Goal: Complete application form

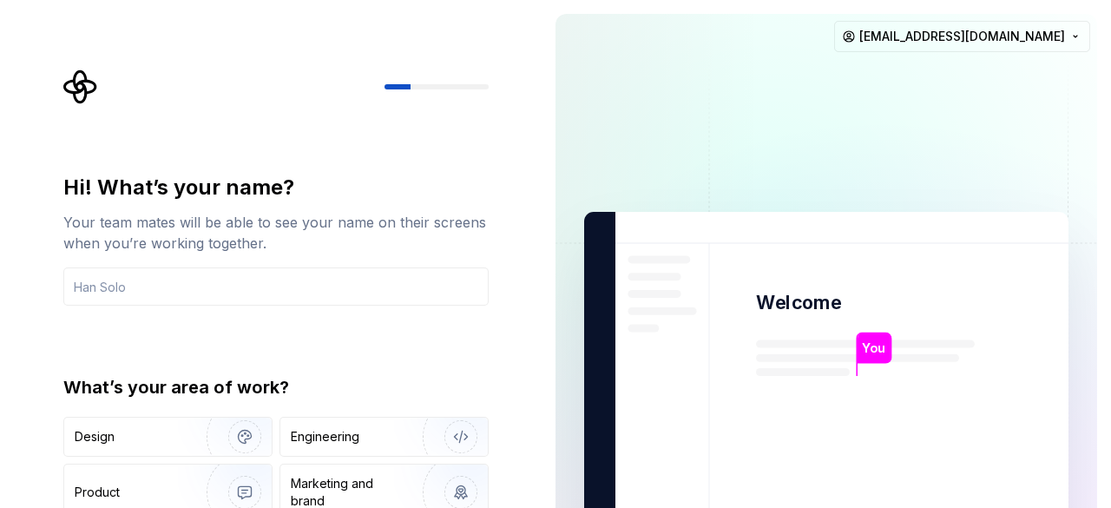
click at [317, 180] on div "Hi! What’s your name?" at bounding box center [275, 188] width 425 height 28
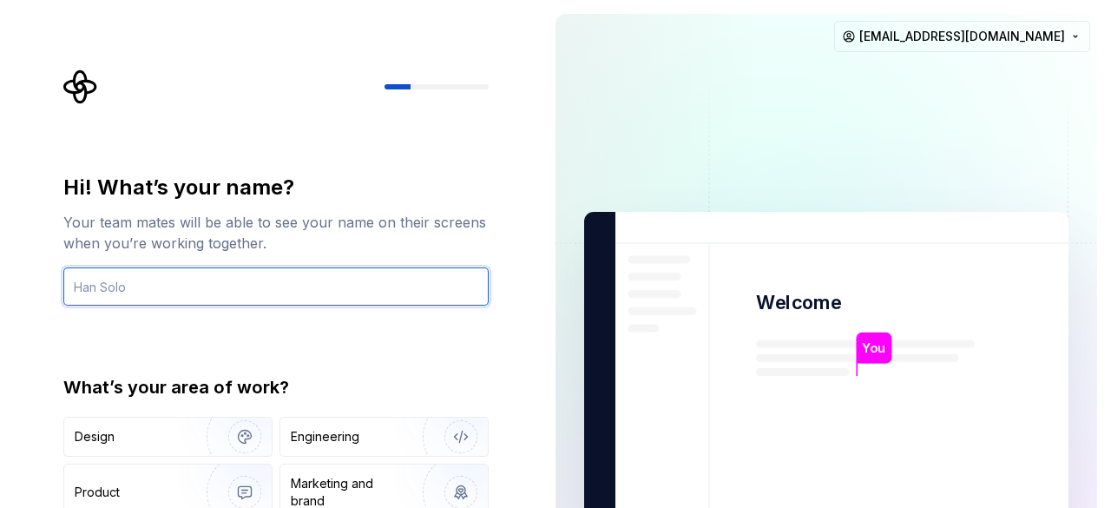
click at [247, 293] on input "text" at bounding box center [275, 286] width 425 height 38
type input "n"
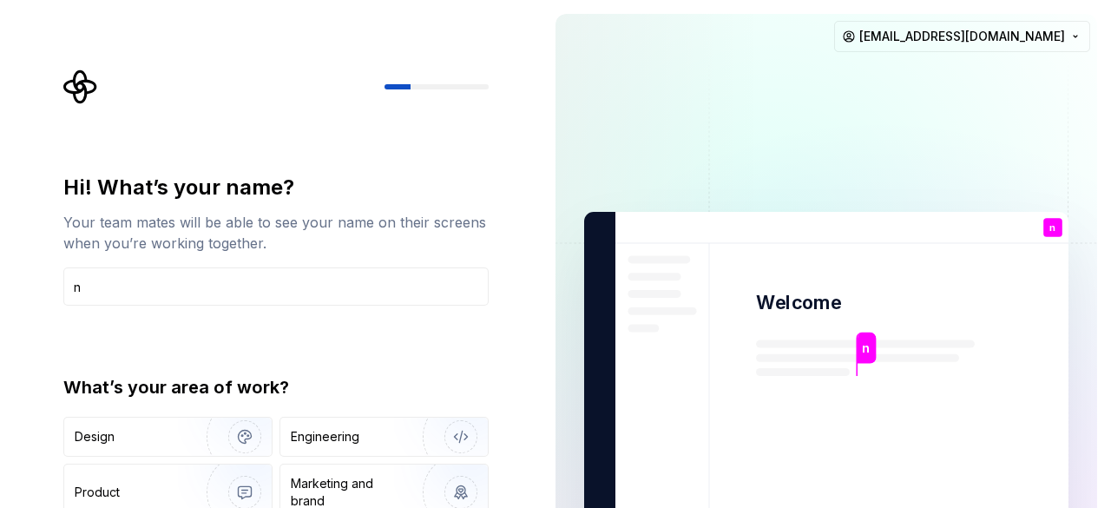
click at [335, 218] on div "Your team mates will be able to see your name on their screens when you’re work…" at bounding box center [275, 233] width 425 height 42
click at [369, 438] on div "Engineering" at bounding box center [360, 436] width 138 height 17
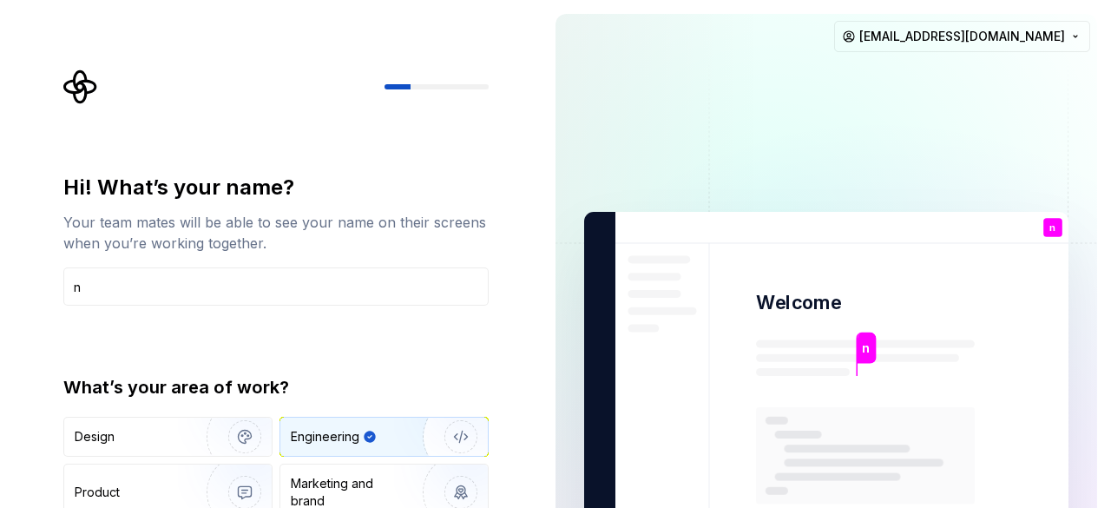
type button "Engineering"
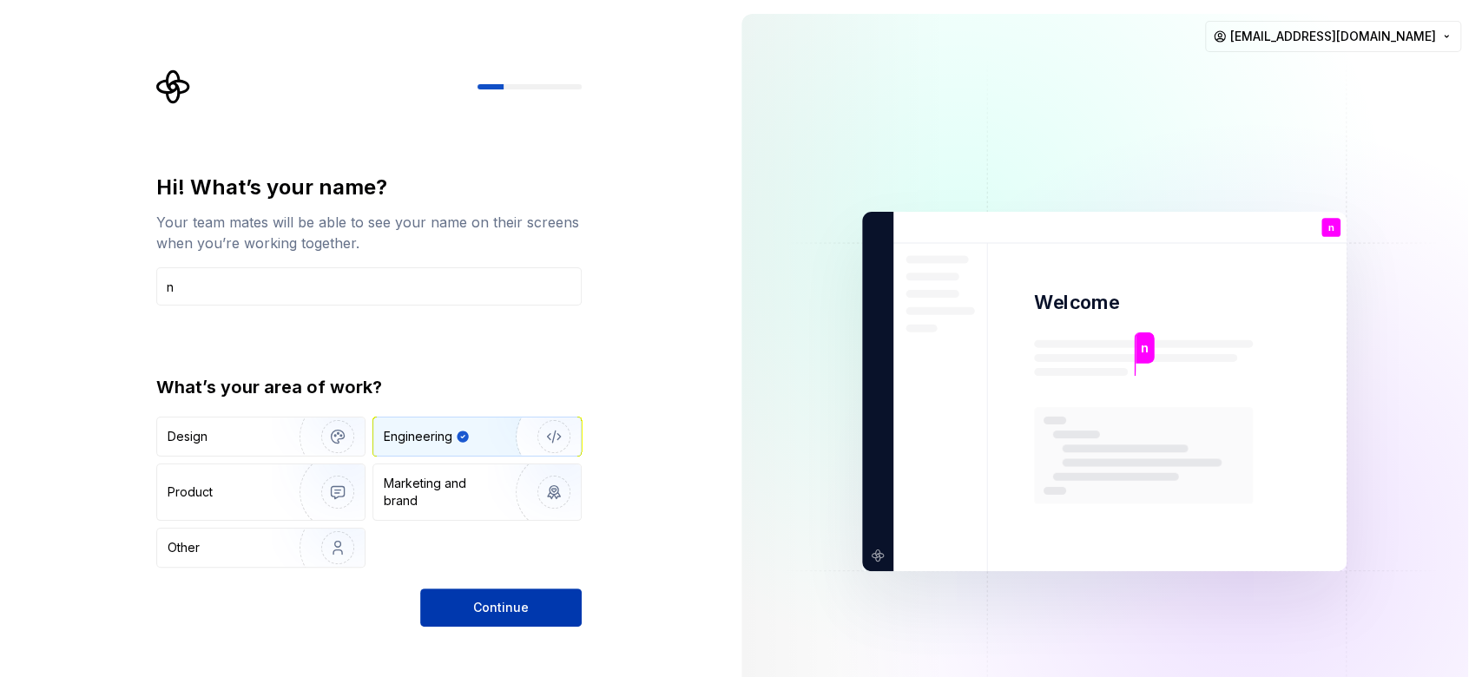
click at [513, 507] on span "Continue" at bounding box center [501, 607] width 56 height 17
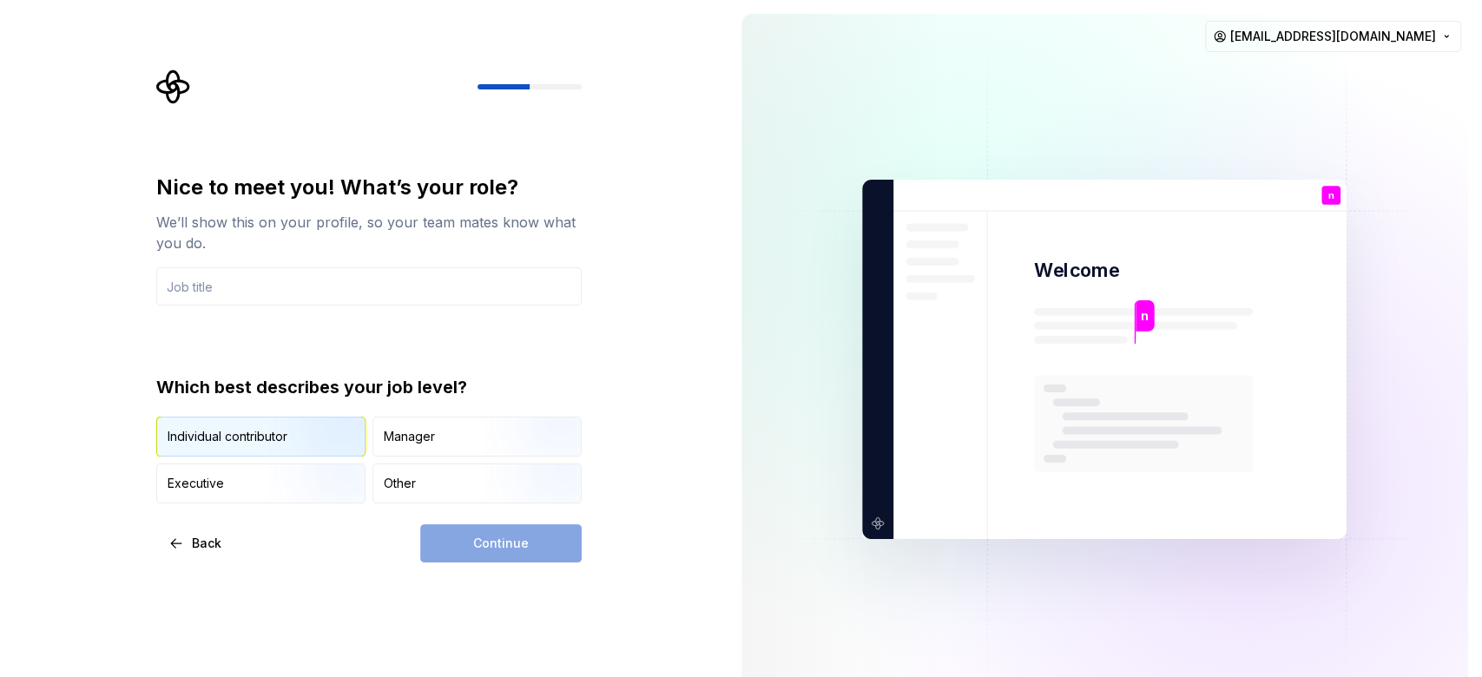
click at [260, 424] on div "Individual contributor" at bounding box center [260, 437] width 207 height 38
click at [381, 507] on div "Nice to meet you! What’s your role? We’ll show this on your profile, so your te…" at bounding box center [363, 359] width 727 height 719
click at [309, 306] on div "Nice to meet you! What’s your role? We’ll show this on your profile, so your te…" at bounding box center [368, 339] width 425 height 330
click at [317, 304] on input "text" at bounding box center [368, 286] width 425 height 38
click at [504, 507] on button "Continue" at bounding box center [500, 543] width 161 height 38
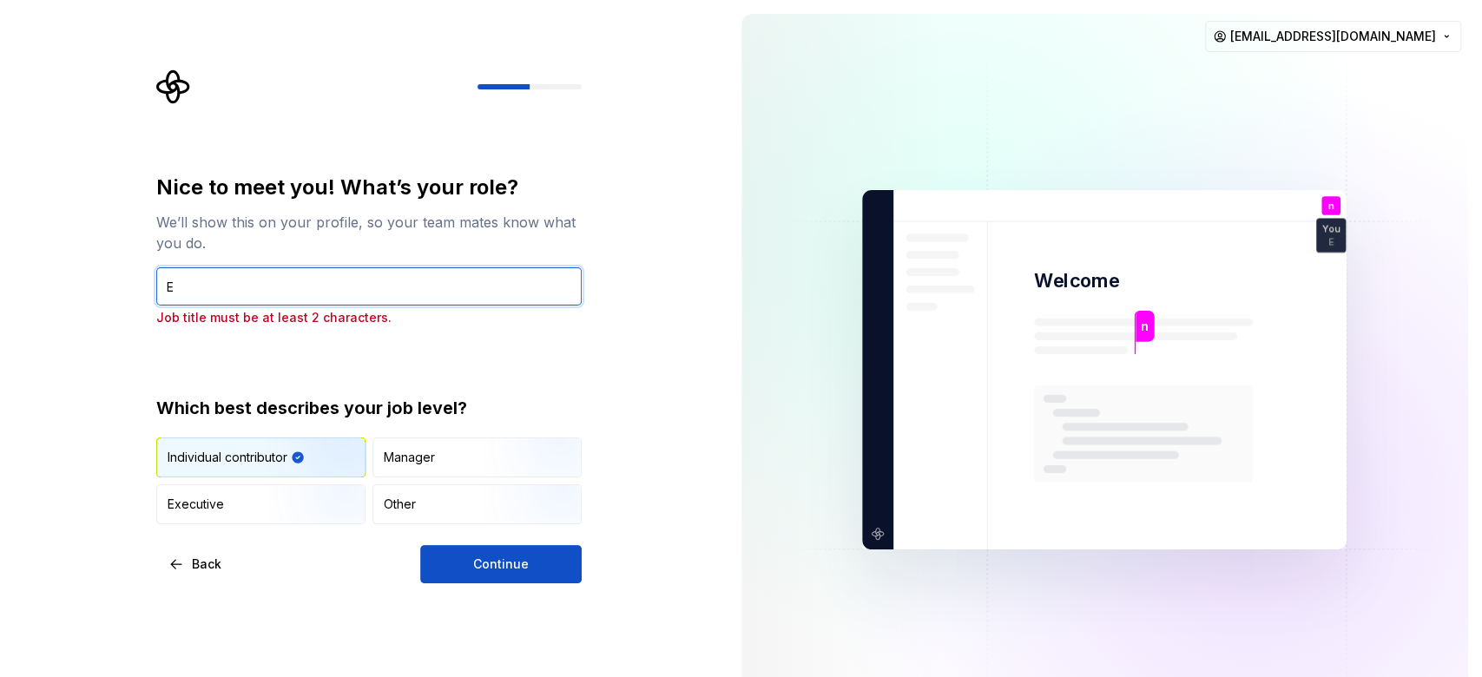
click at [391, 301] on input "E" at bounding box center [368, 286] width 425 height 38
type input "En"
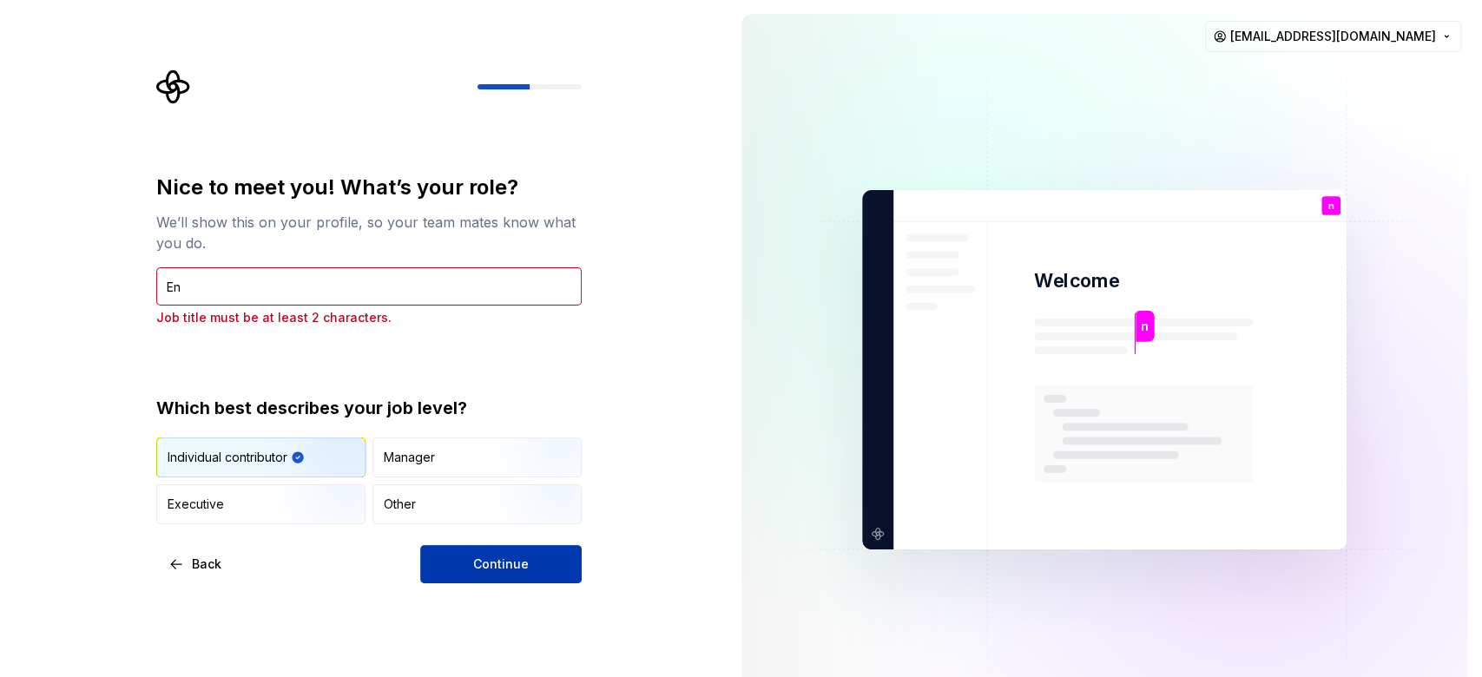
click at [520, 507] on span "Continue" at bounding box center [501, 564] width 56 height 17
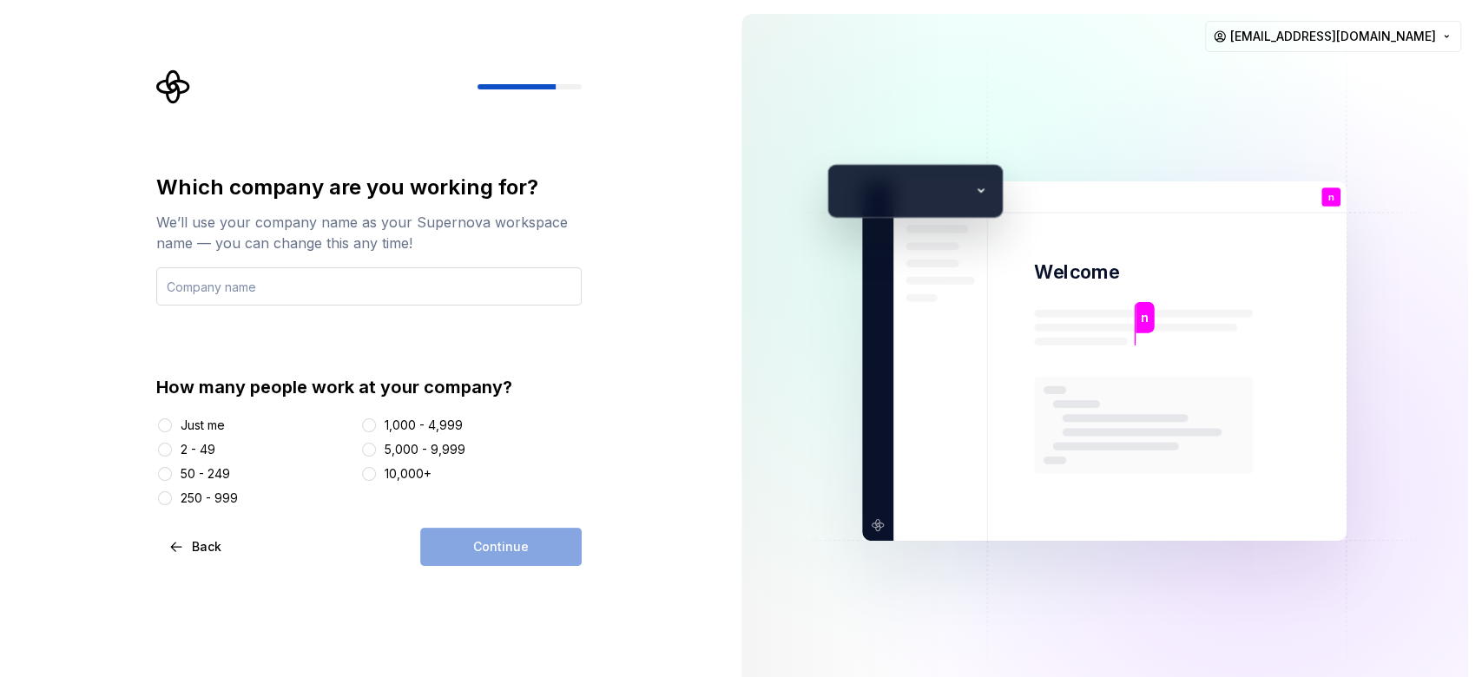
click at [375, 289] on input "text" at bounding box center [368, 286] width 425 height 38
type input "test"
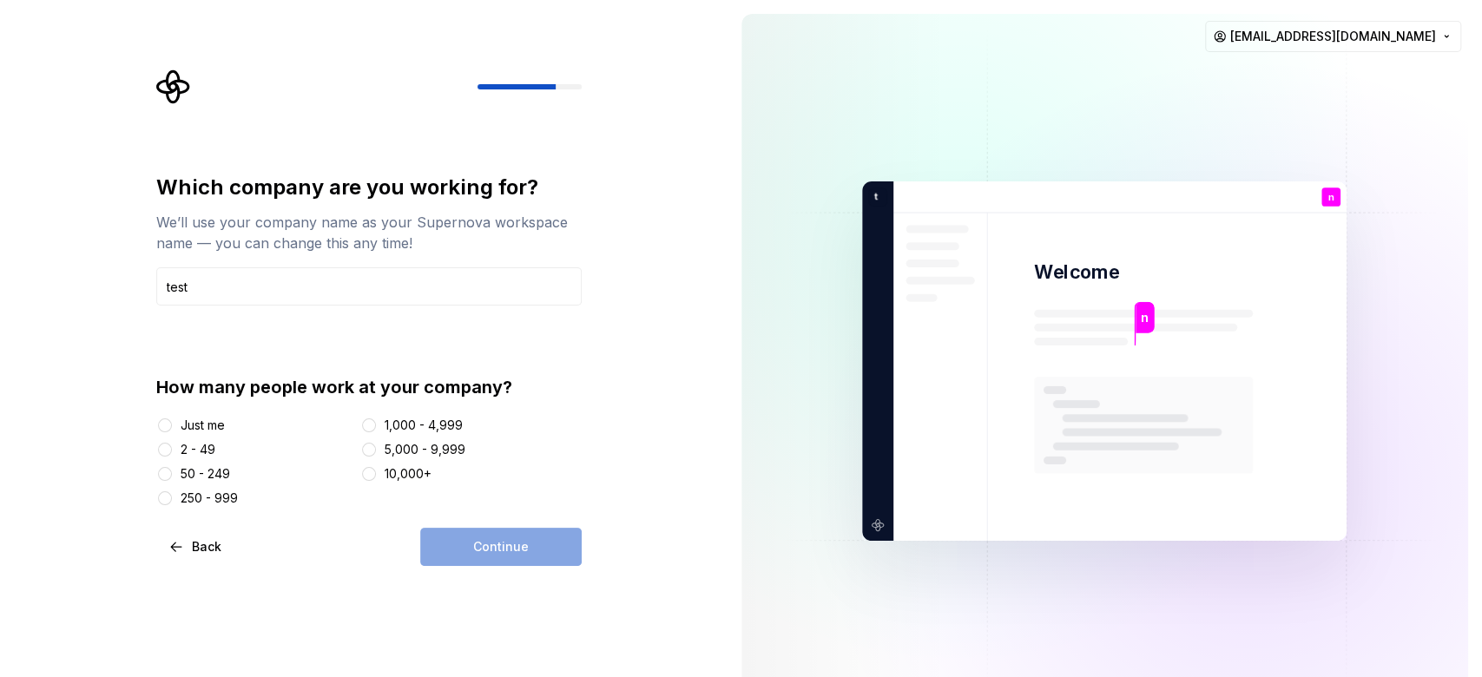
click at [181, 424] on div "Just me" at bounding box center [203, 425] width 44 height 17
click at [172, 424] on button "Just me" at bounding box center [165, 425] width 14 height 14
click at [515, 507] on span "Continue" at bounding box center [501, 546] width 56 height 17
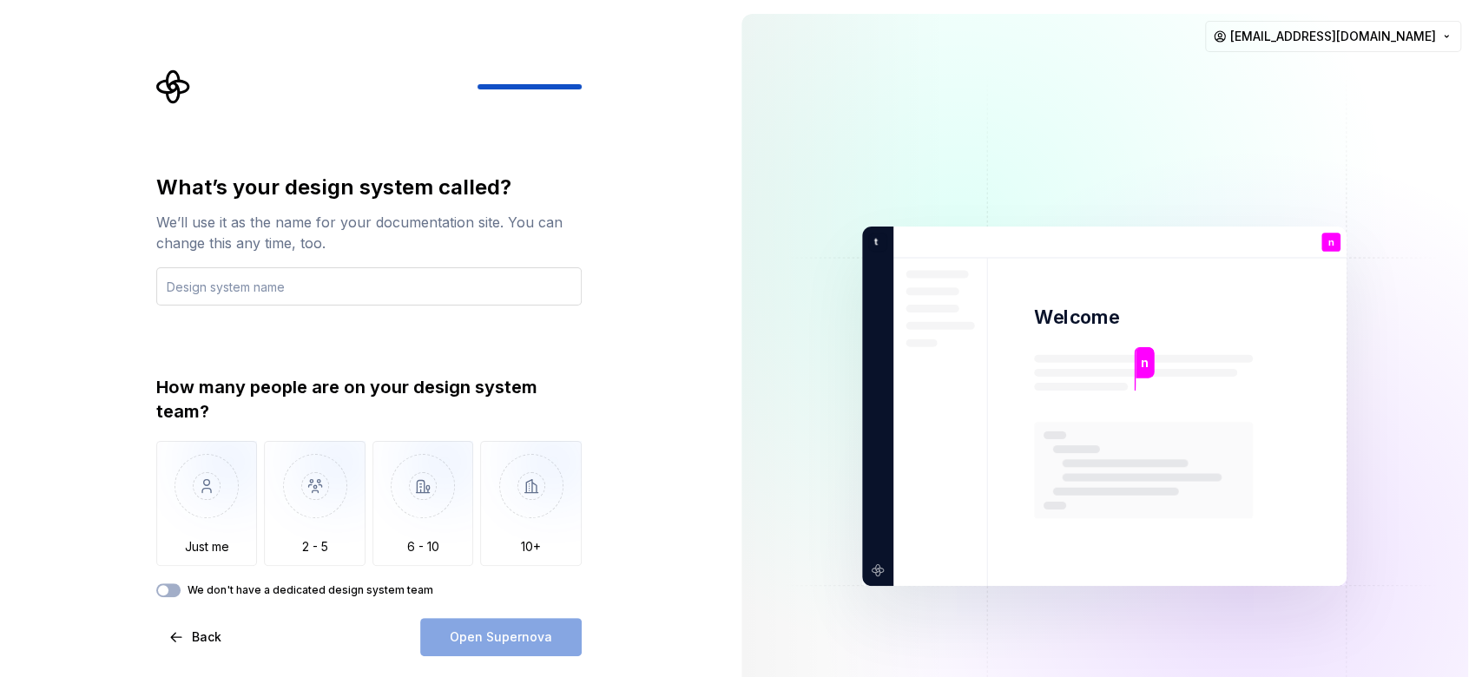
click at [366, 292] on input "text" at bounding box center [368, 286] width 425 height 38
type input "test"
click at [214, 507] on img "button" at bounding box center [207, 499] width 102 height 116
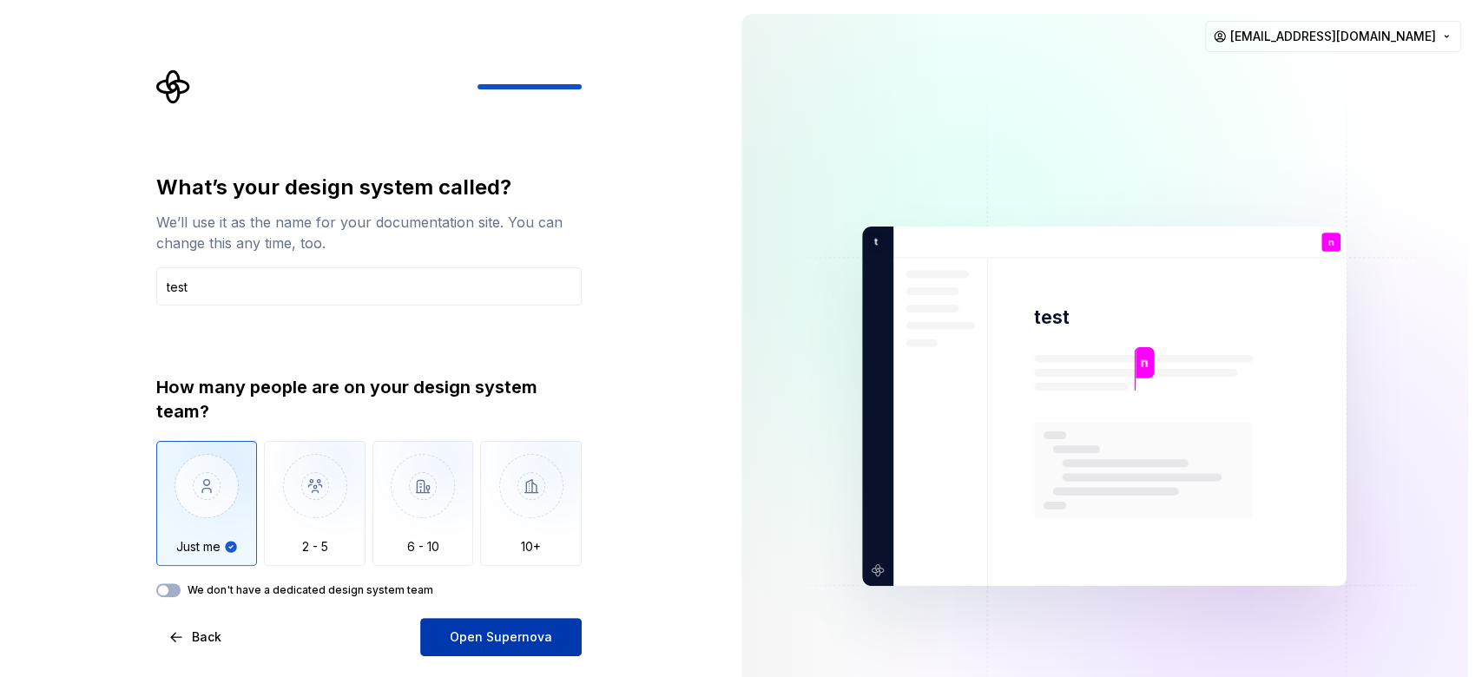
click at [525, 507] on span "Open Supernova" at bounding box center [501, 636] width 102 height 17
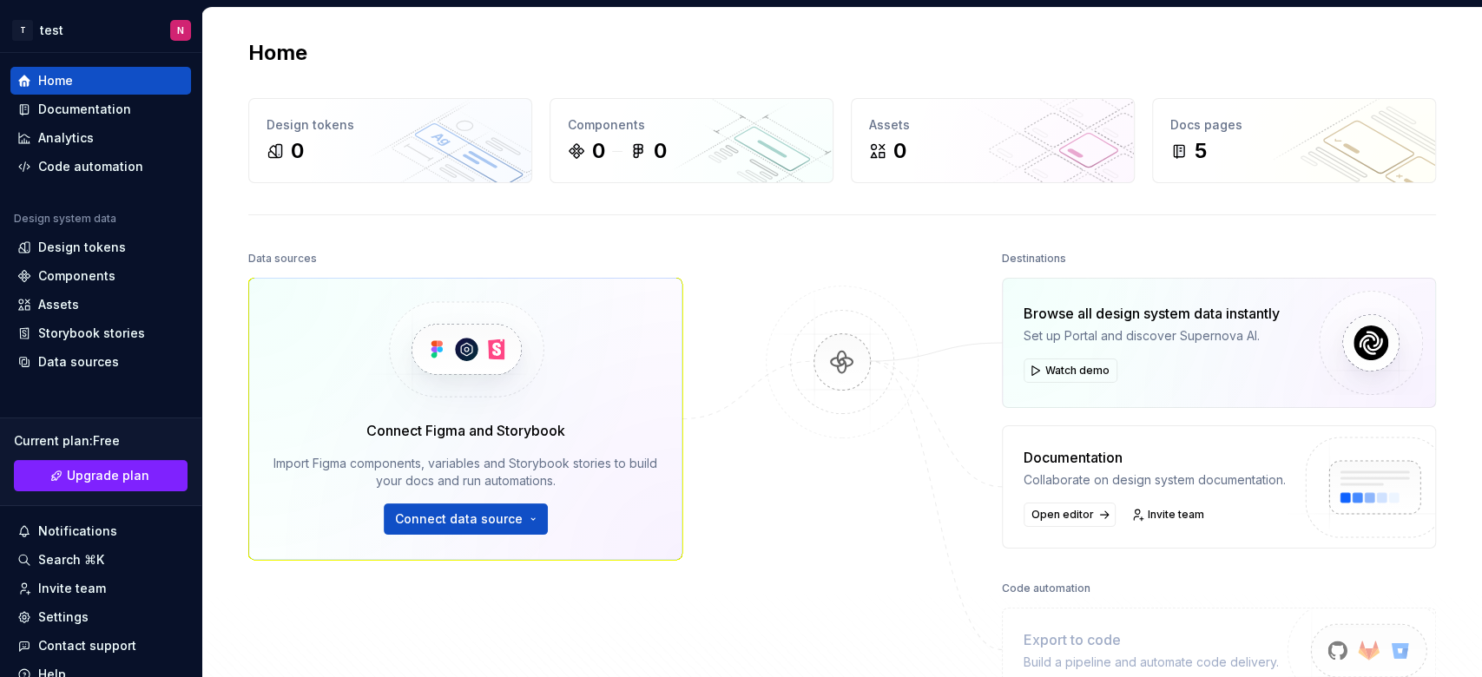
click at [767, 453] on img at bounding box center [842, 380] width 168 height 188
click at [523, 507] on button "Connect data source" at bounding box center [466, 518] width 164 height 31
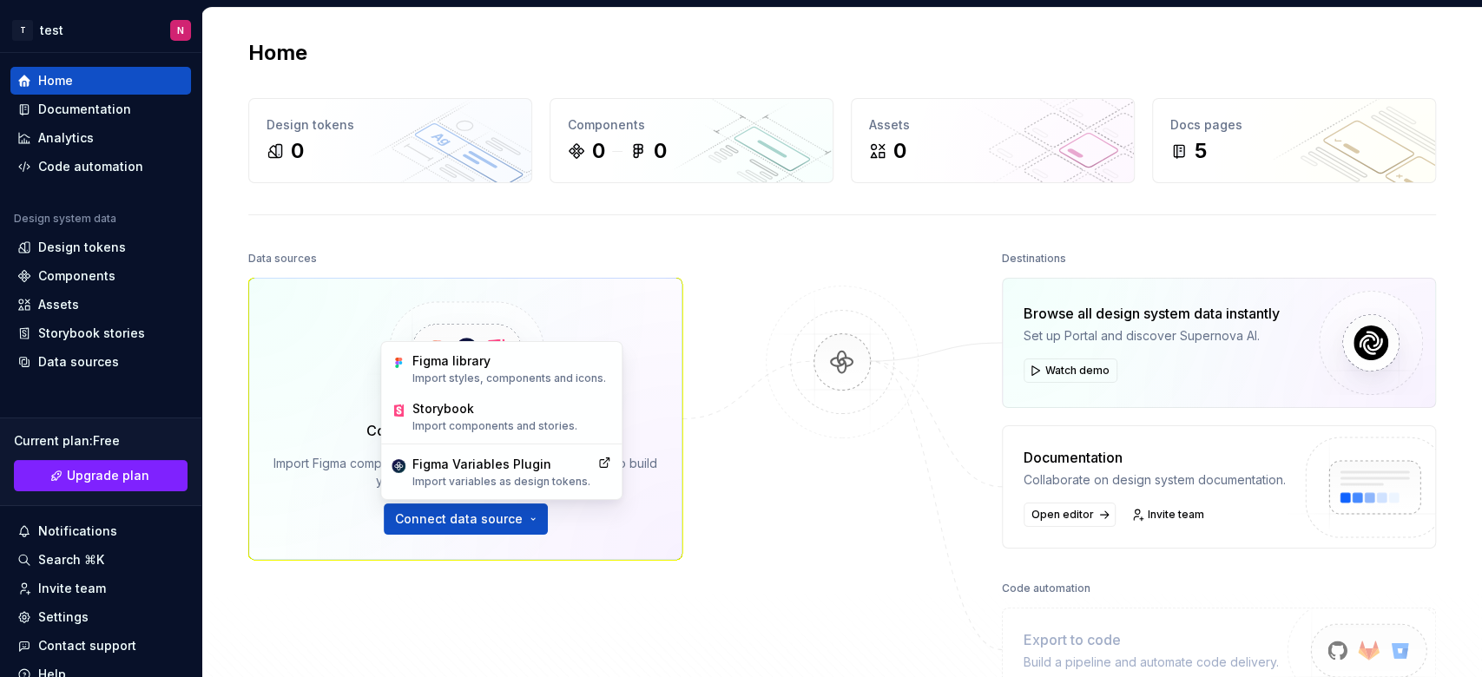
click at [760, 490] on div at bounding box center [842, 470] width 174 height 446
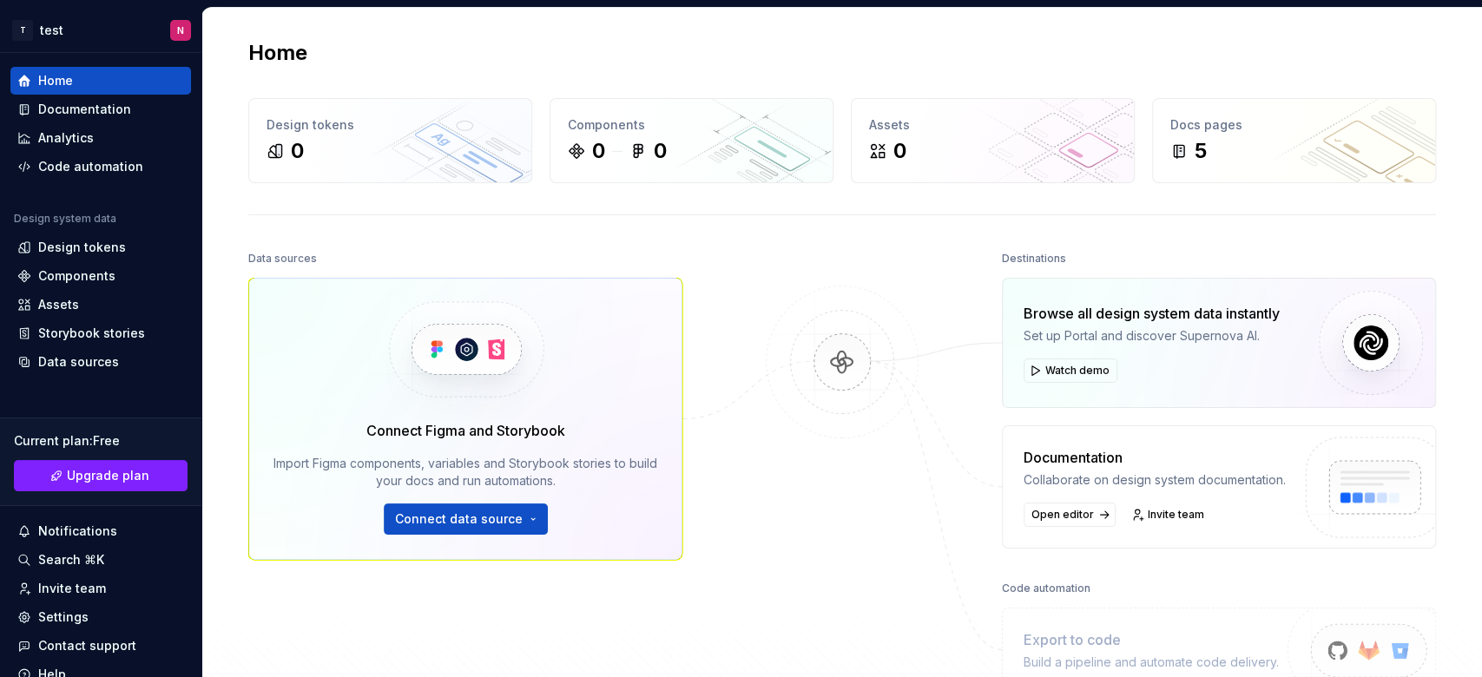
click at [719, 293] on div "Data sources Connect Figma and Storybook Import Figma components, variables and…" at bounding box center [842, 505] width 1188 height 516
click at [84, 256] on div "Design tokens" at bounding box center [100, 248] width 181 height 28
